Goal: Transaction & Acquisition: Purchase product/service

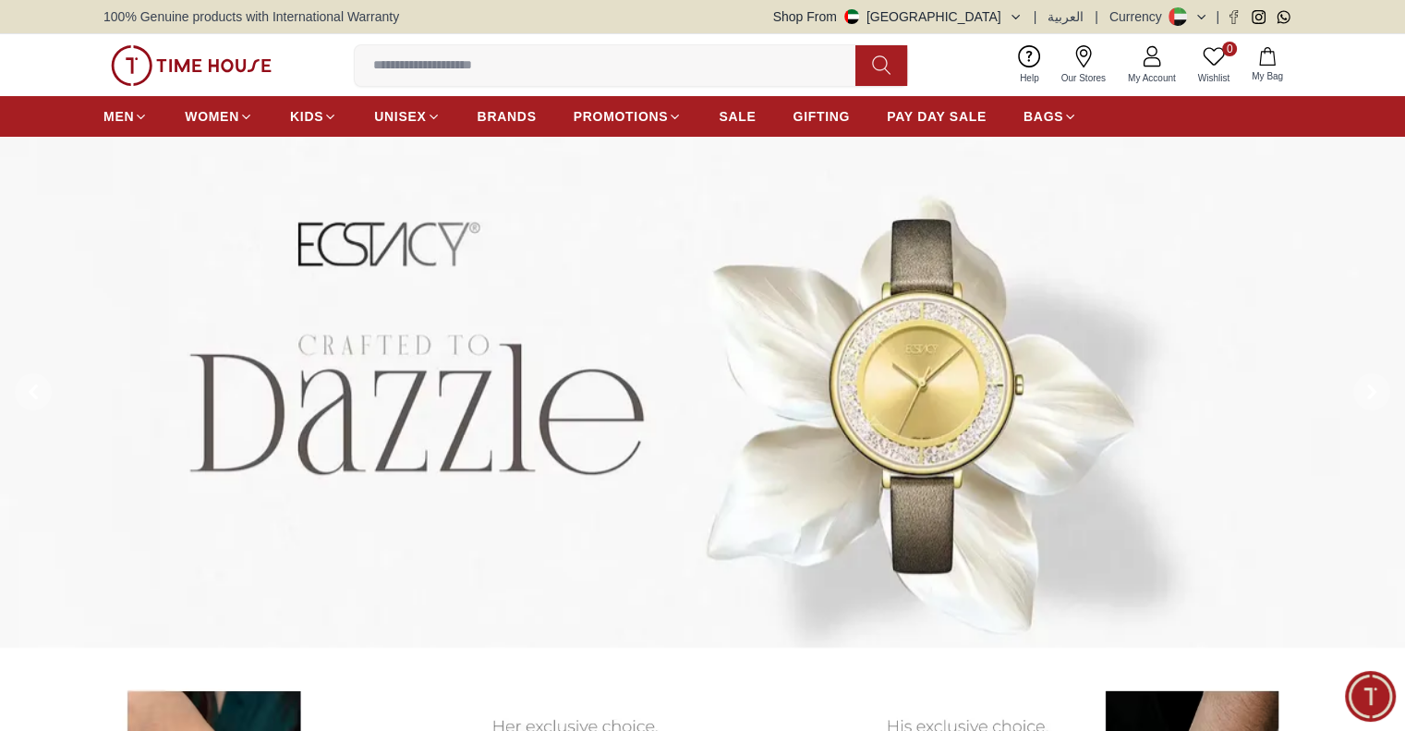
click at [1009, 18] on button "Shop From [GEOGRAPHIC_DATA]" at bounding box center [897, 16] width 249 height 18
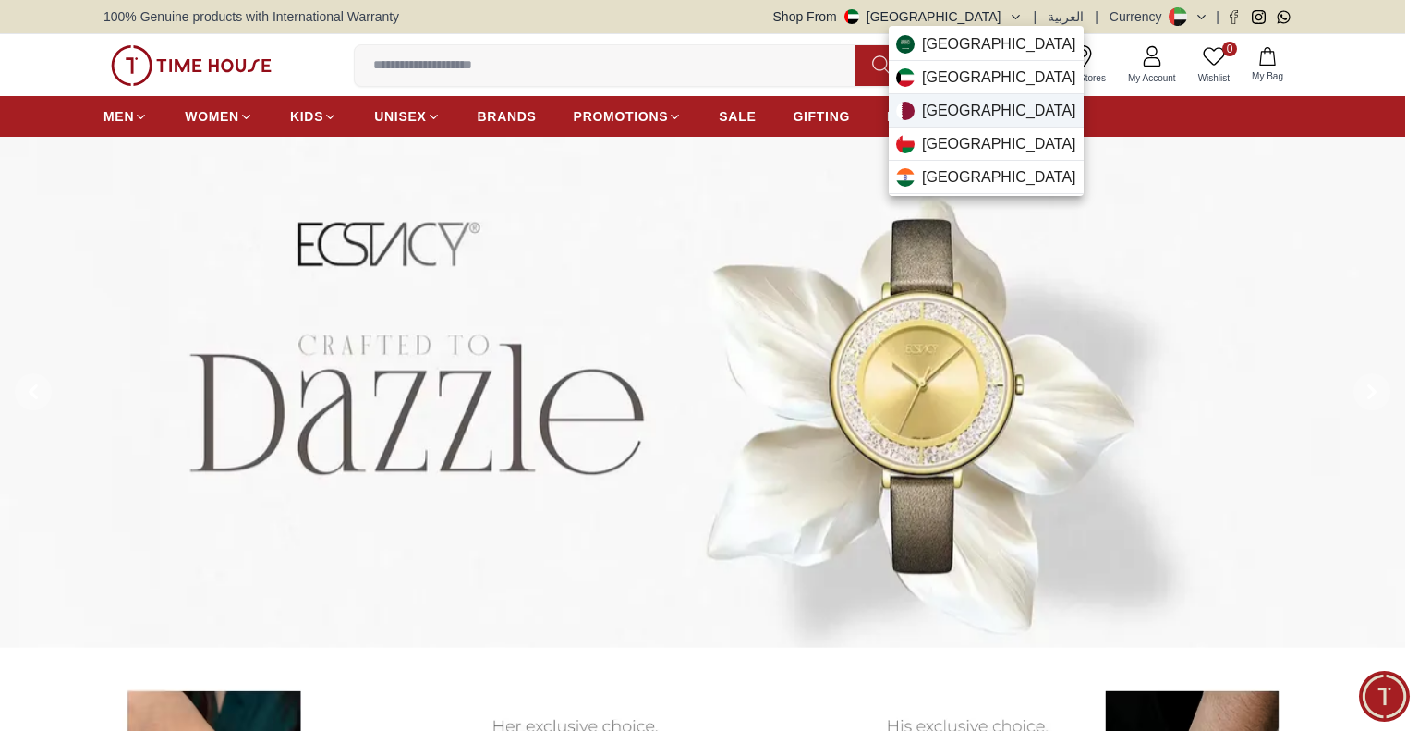
click at [986, 115] on div "[GEOGRAPHIC_DATA]" at bounding box center [986, 110] width 195 height 33
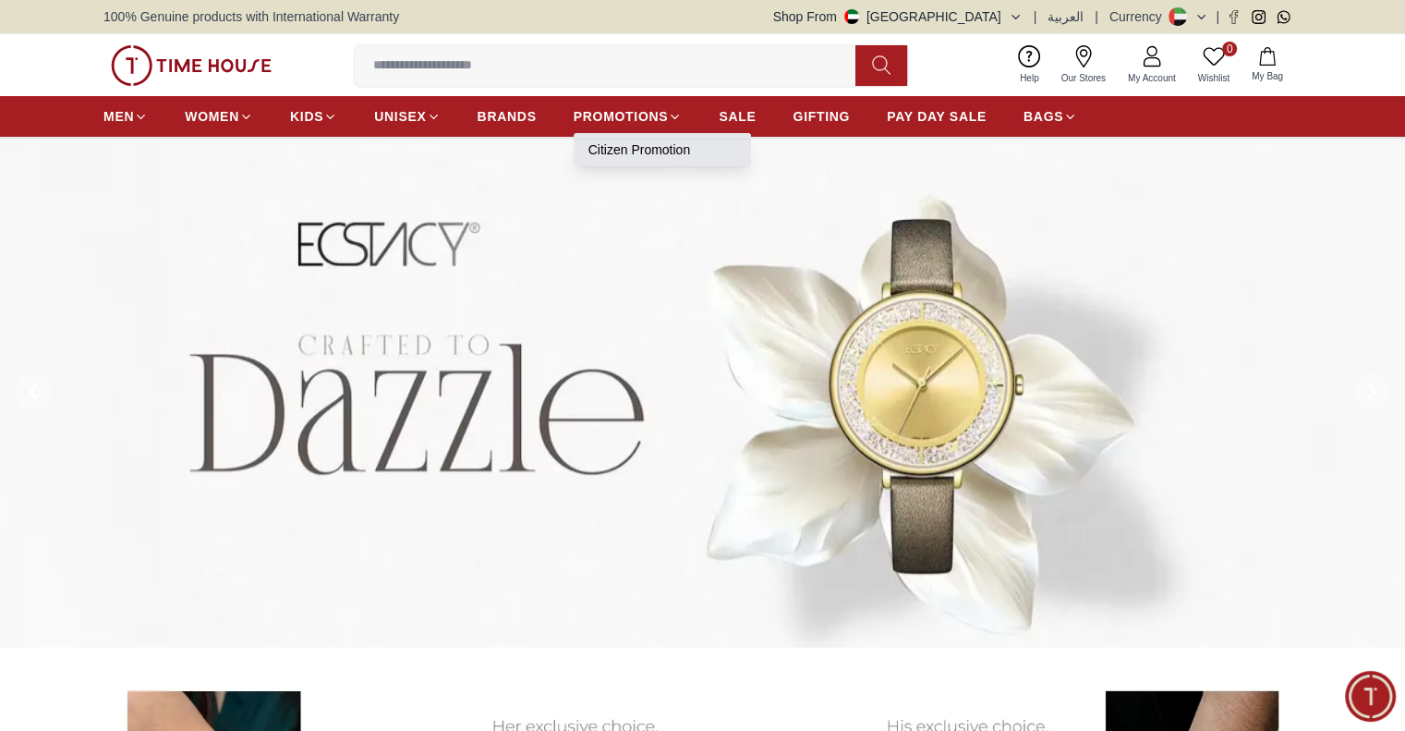
click at [639, 143] on link "Citizen Promotion" at bounding box center [662, 149] width 148 height 18
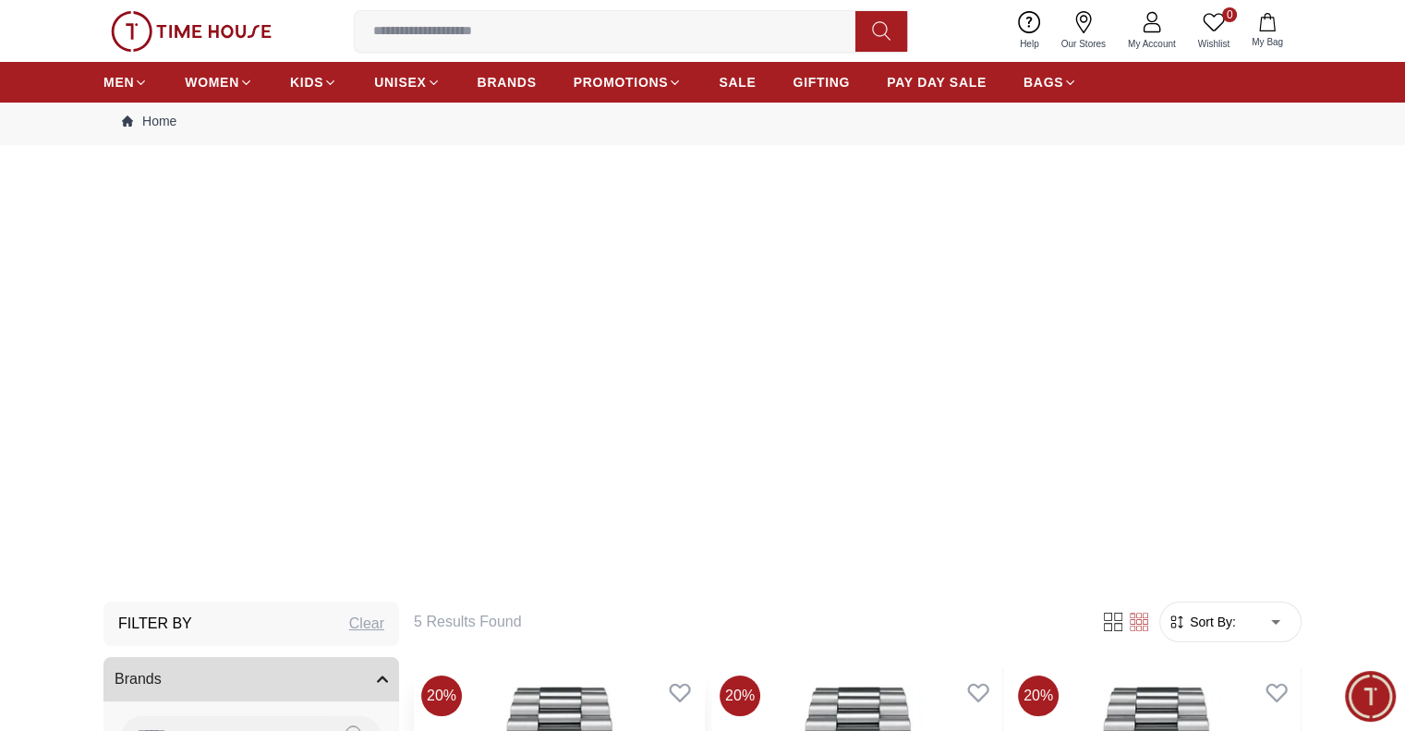
scroll to position [39, 0]
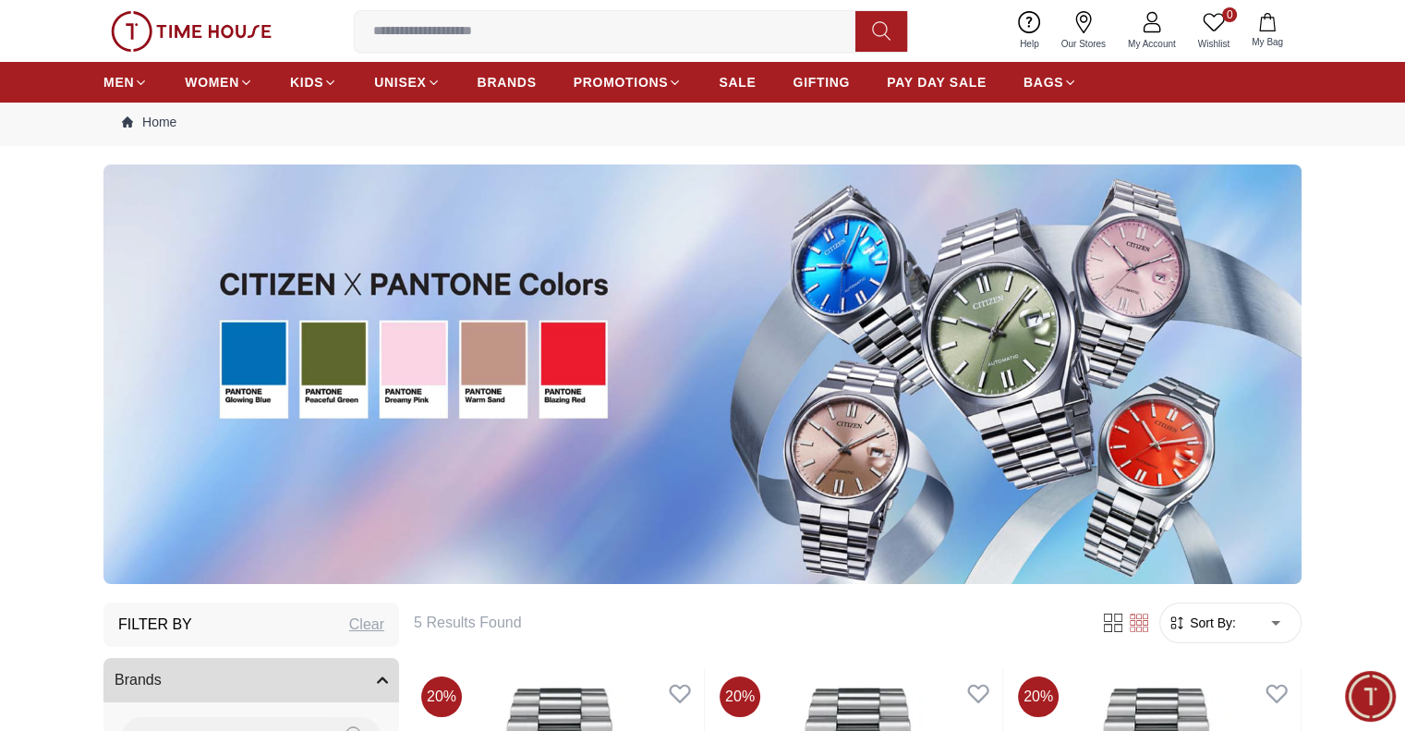
click at [540, 392] on img at bounding box center [702, 373] width 1198 height 419
